Goal: Task Accomplishment & Management: Use online tool/utility

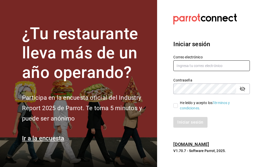
type input "[EMAIL_ADDRESS][DOMAIN_NAME]"
click at [173, 106] on div "He leído y acepto los Términos y condiciones." at bounding box center [208, 102] width 83 height 17
click at [175, 106] on input "He leído y acepto los Términos y condiciones." at bounding box center [176, 105] width 5 height 5
checkbox input "true"
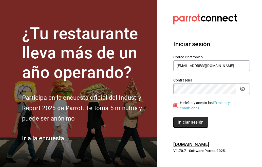
click at [184, 118] on button "Iniciar sesión" at bounding box center [191, 122] width 35 height 11
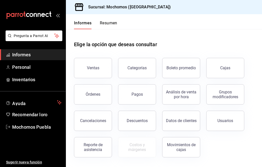
click at [106, 24] on font "Resumen" at bounding box center [109, 23] width 18 height 5
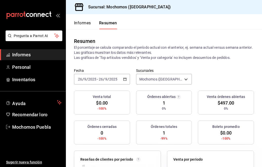
click at [124, 79] on icon "button" at bounding box center [125, 79] width 4 height 4
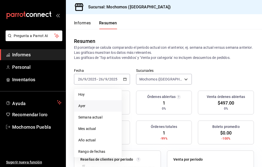
click at [95, 104] on span "Ayer" at bounding box center [97, 105] width 39 height 5
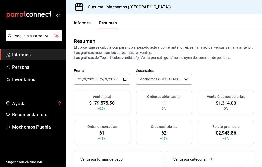
click at [125, 80] on icon "button" at bounding box center [125, 79] width 4 height 4
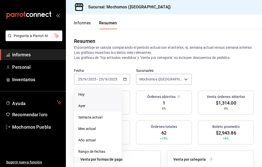
click at [89, 94] on span "Hoy" at bounding box center [97, 94] width 39 height 5
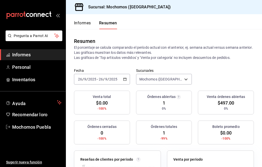
click at [124, 77] on div "[DATE] [DATE] - [DATE] [DATE]" at bounding box center [102, 79] width 56 height 11
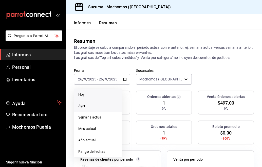
click at [83, 107] on font "Ayer" at bounding box center [81, 106] width 7 height 4
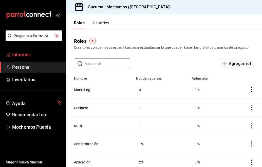
click at [31, 51] on link "Informes" at bounding box center [33, 54] width 66 height 11
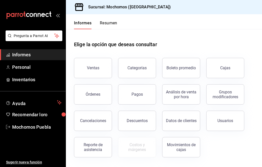
click at [105, 25] on font "Resumen" at bounding box center [109, 23] width 18 height 5
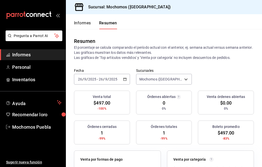
click at [124, 78] on icon "button" at bounding box center [125, 79] width 4 height 4
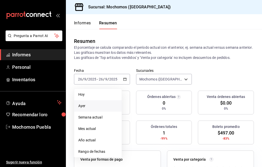
click at [96, 105] on span "Ayer" at bounding box center [97, 105] width 39 height 5
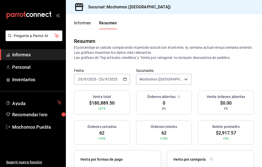
click at [123, 82] on div "[DATE] [DATE] - [DATE] [DATE]" at bounding box center [102, 79] width 56 height 11
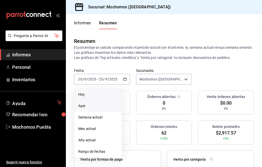
click at [97, 95] on span "Hoy" at bounding box center [97, 94] width 39 height 5
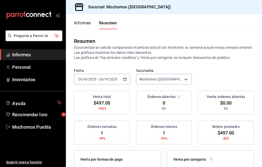
click at [83, 22] on font "Informes" at bounding box center [82, 23] width 17 height 5
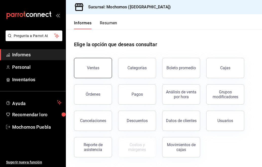
click at [97, 65] on button "Ventas" at bounding box center [93, 68] width 38 height 20
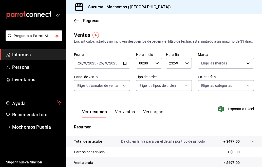
click at [124, 69] on div "[DATE] [DATE] - [DATE] [DATE]" at bounding box center [102, 63] width 56 height 11
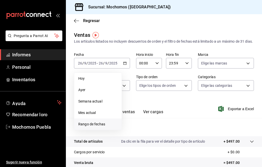
click at [87, 126] on font "Rango de fechas" at bounding box center [91, 124] width 27 height 4
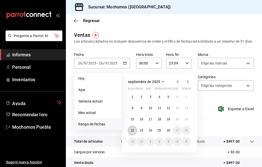
click at [132, 132] on font "22" at bounding box center [132, 131] width 3 height 4
click at [171, 135] on button "26" at bounding box center [168, 130] width 9 height 9
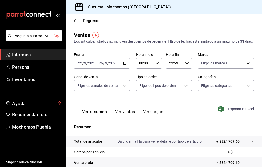
click at [238, 111] on font "Exportar a Excel" at bounding box center [241, 109] width 26 height 4
